Goal: Information Seeking & Learning: Check status

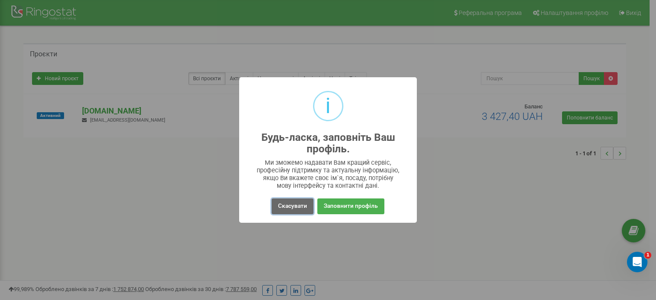
click at [300, 203] on button "Скасувати" at bounding box center [293, 207] width 42 height 16
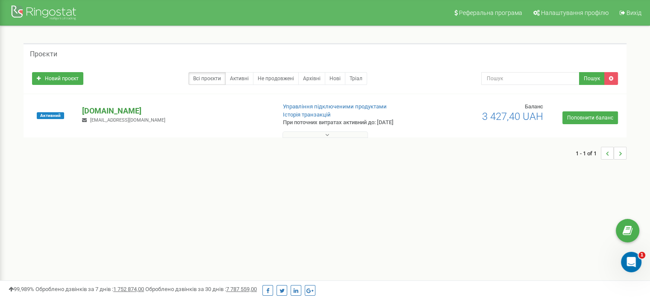
click at [92, 110] on p "[DOMAIN_NAME]" at bounding box center [175, 111] width 187 height 11
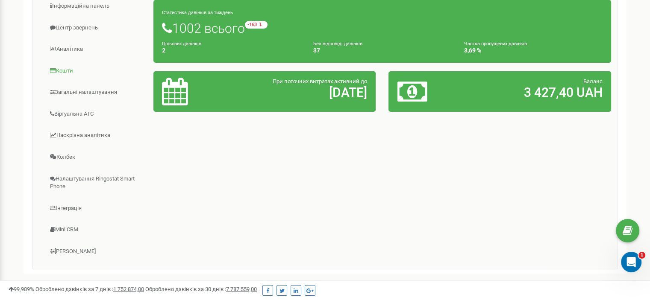
scroll to position [126, 0]
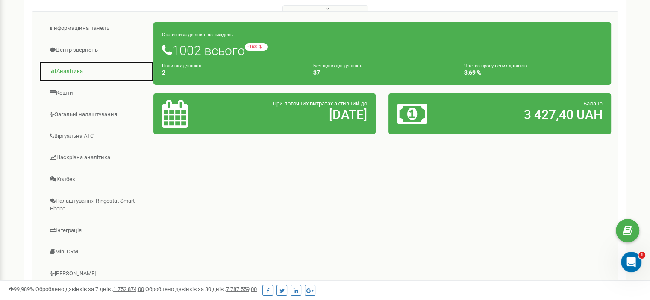
click at [72, 73] on link "Аналiтика" at bounding box center [96, 71] width 115 height 21
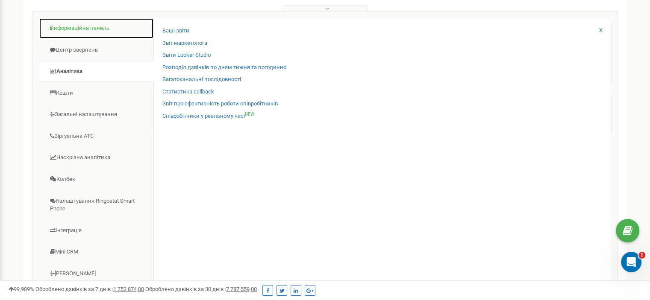
click at [85, 27] on link "Інформаційна панель" at bounding box center [96, 28] width 115 height 21
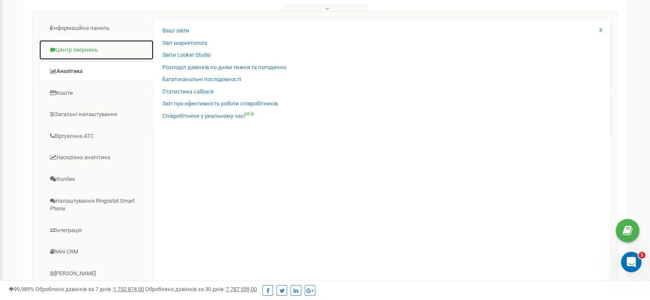
click at [77, 49] on link "Центр звернень" at bounding box center [96, 50] width 115 height 21
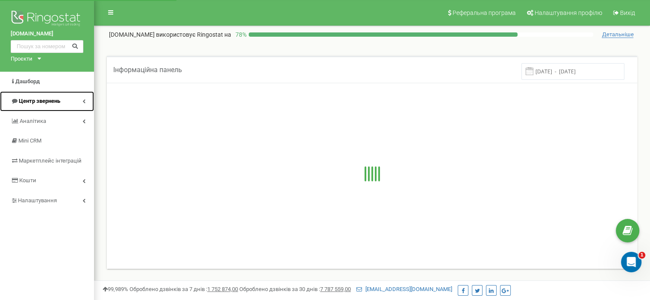
click at [45, 99] on span "Центр звернень" at bounding box center [39, 101] width 41 height 6
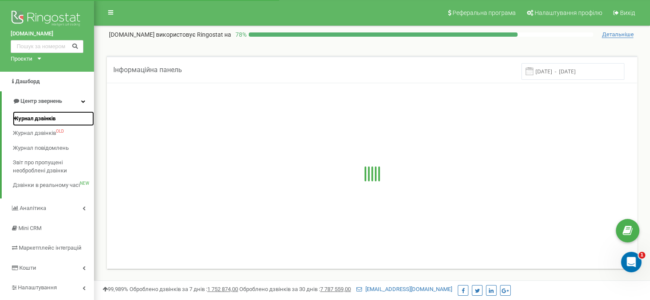
click at [35, 121] on span "Журнал дзвінків" at bounding box center [34, 119] width 43 height 8
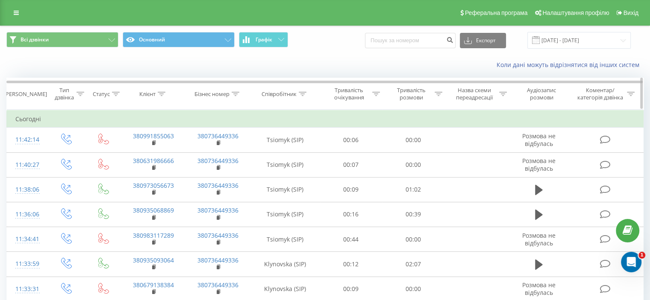
click at [303, 94] on icon at bounding box center [303, 94] width 8 height 4
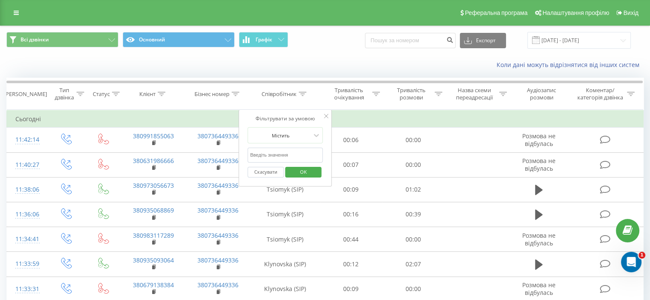
click at [279, 154] on input "text" at bounding box center [284, 155] width 75 height 15
type input "deb"
click at [307, 167] on span "OK" at bounding box center [303, 171] width 24 height 13
